Goal: Task Accomplishment & Management: Complete application form

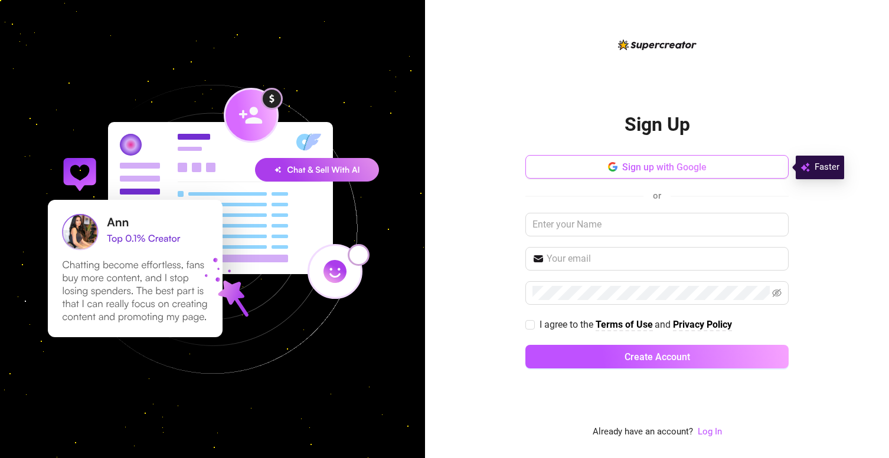
click at [581, 166] on button "Sign up with Google" at bounding box center [656, 167] width 263 height 24
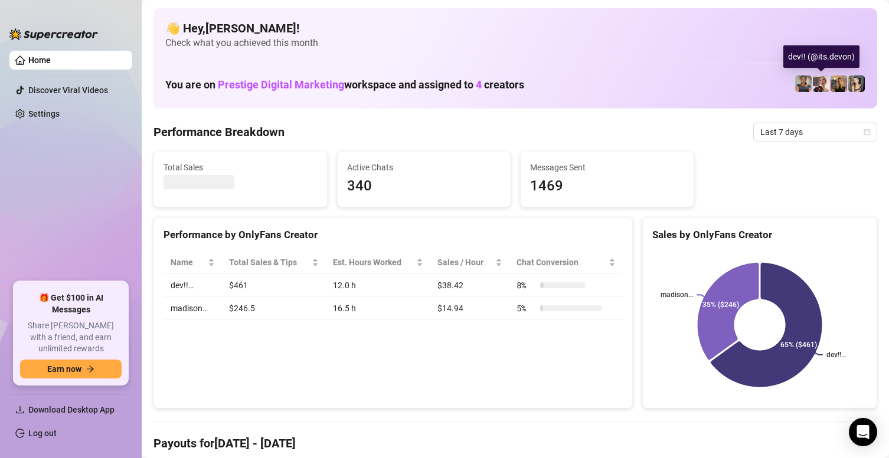
click at [822, 86] on img at bounding box center [821, 84] width 17 height 17
